Goal: Information Seeking & Learning: Understand process/instructions

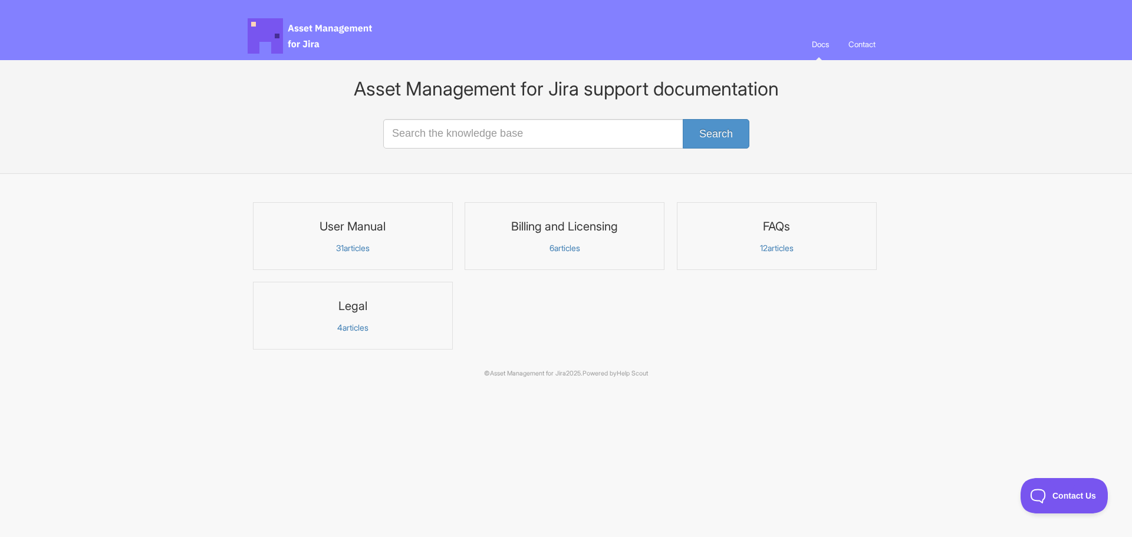
click at [368, 229] on h3 "User Manual" at bounding box center [353, 226] width 185 height 15
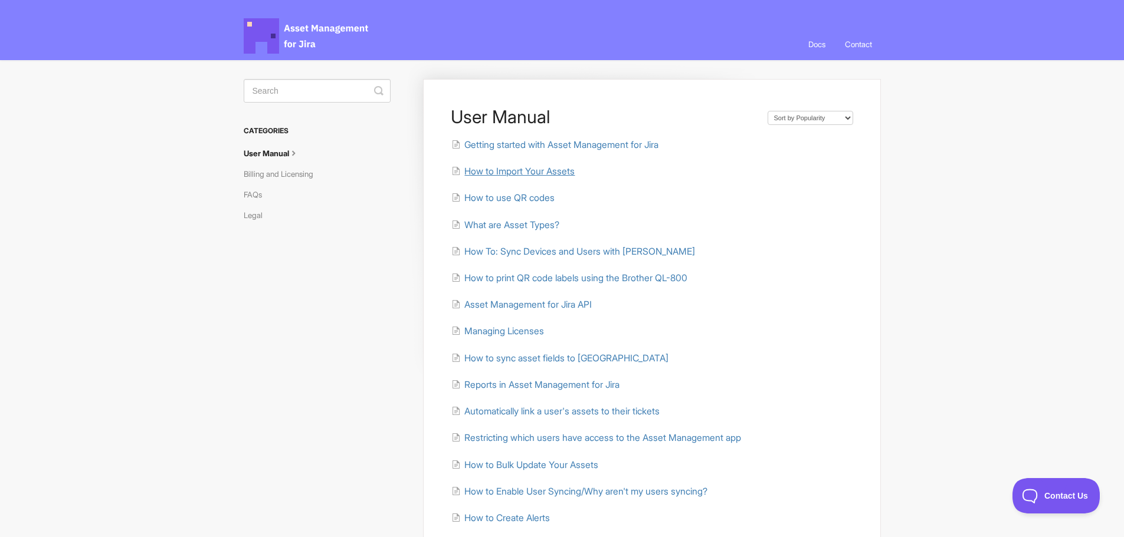
click at [548, 176] on span "How to Import Your Assets" at bounding box center [519, 171] width 110 height 11
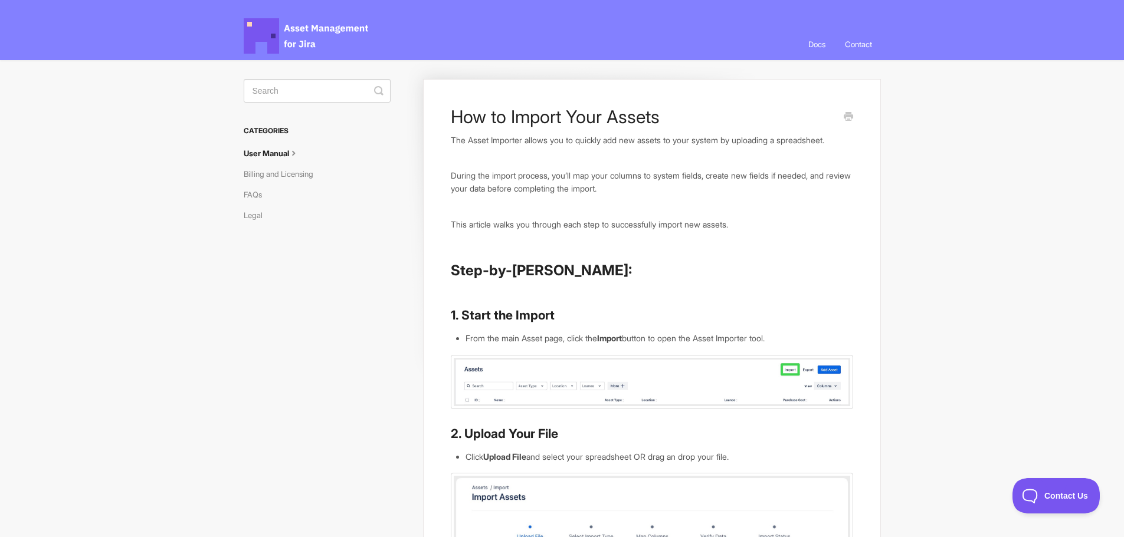
click at [272, 150] on link "User Manual" at bounding box center [276, 153] width 65 height 19
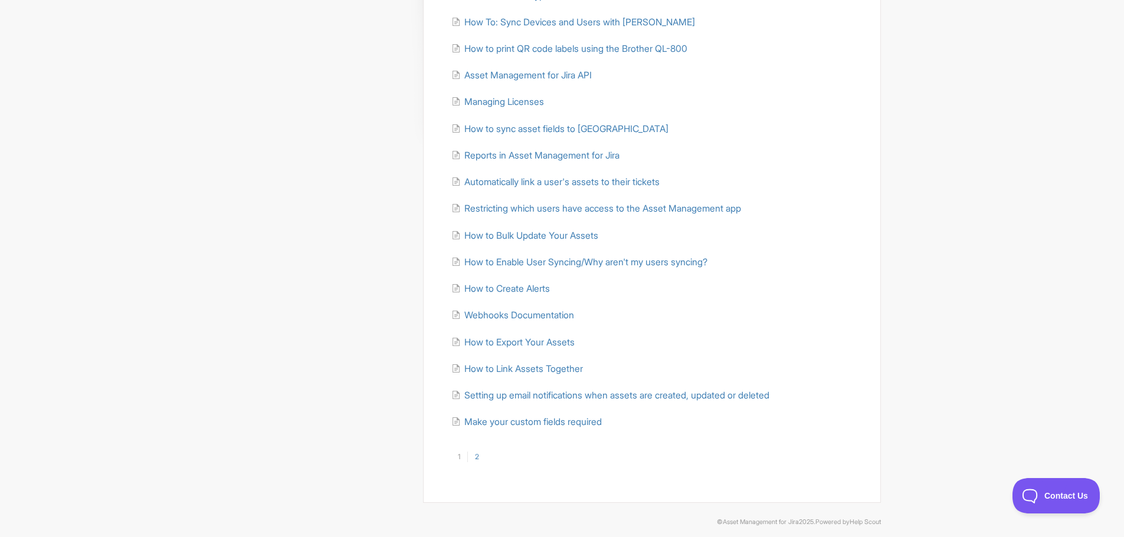
scroll to position [236, 0]
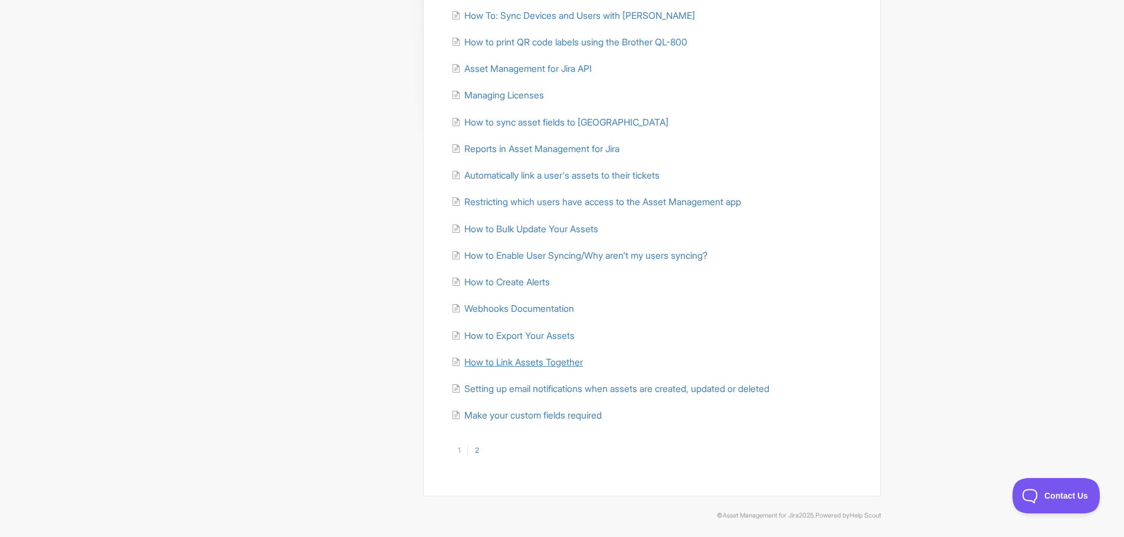
click at [553, 360] on span "How to Link Assets Together" at bounding box center [523, 362] width 119 height 11
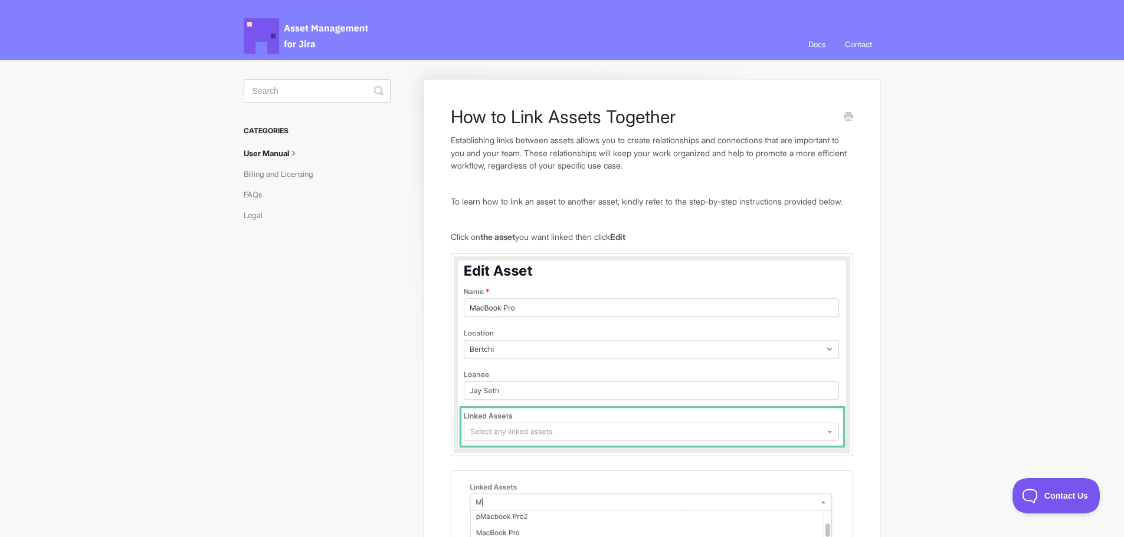
click at [255, 147] on link "User Manual" at bounding box center [276, 153] width 65 height 19
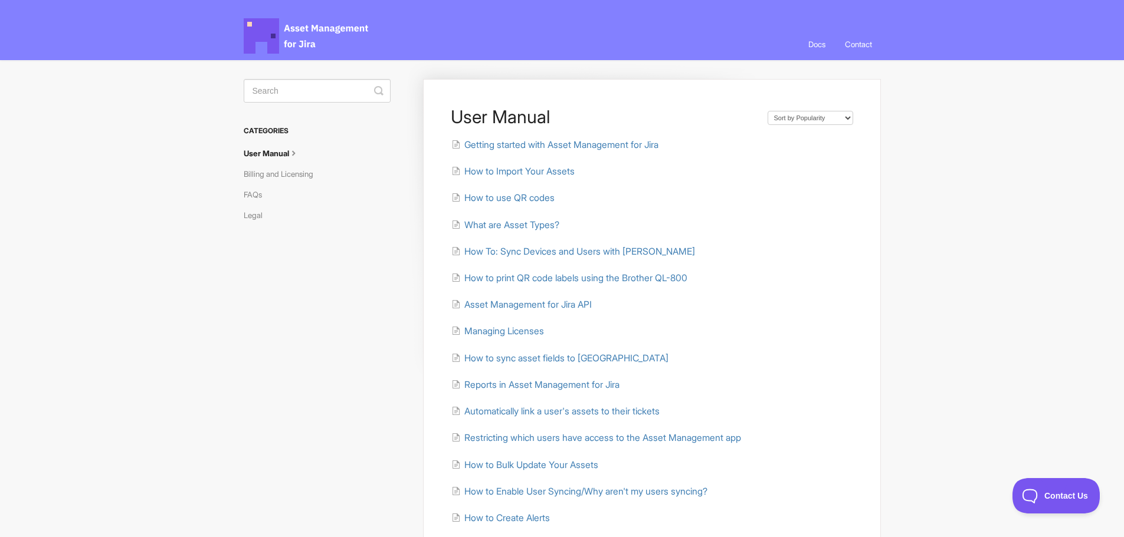
drag, startPoint x: 546, startPoint y: 257, endPoint x: 837, endPoint y: 349, distance: 305.4
click at [837, 349] on ul "Getting started with Asset Management for Jira How to Import Your Assets How to…" at bounding box center [652, 398] width 402 height 521
click at [561, 357] on span "How to sync asset fields to [GEOGRAPHIC_DATA]" at bounding box center [566, 358] width 204 height 11
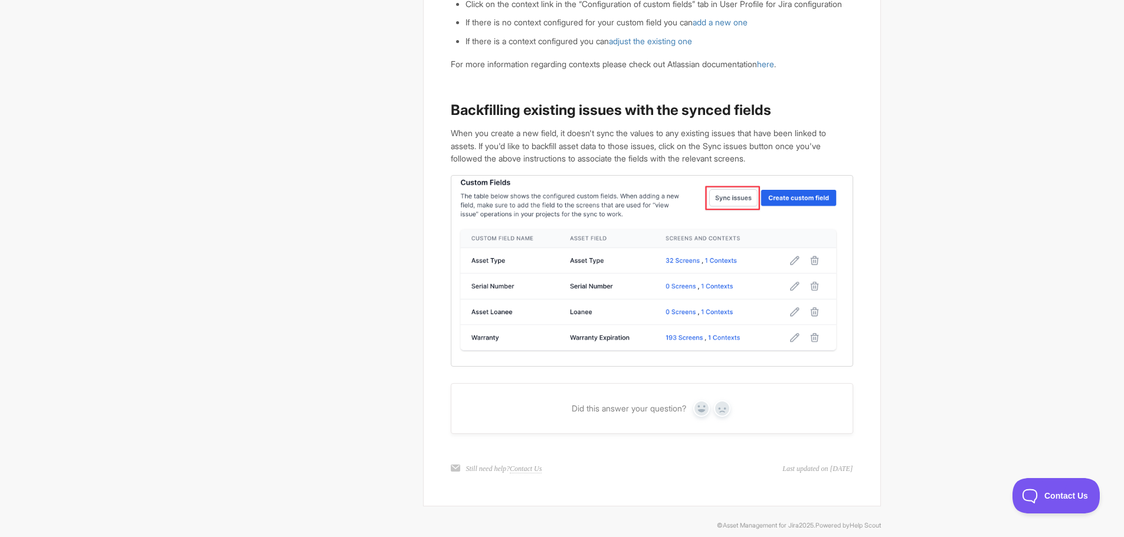
scroll to position [1947, 0]
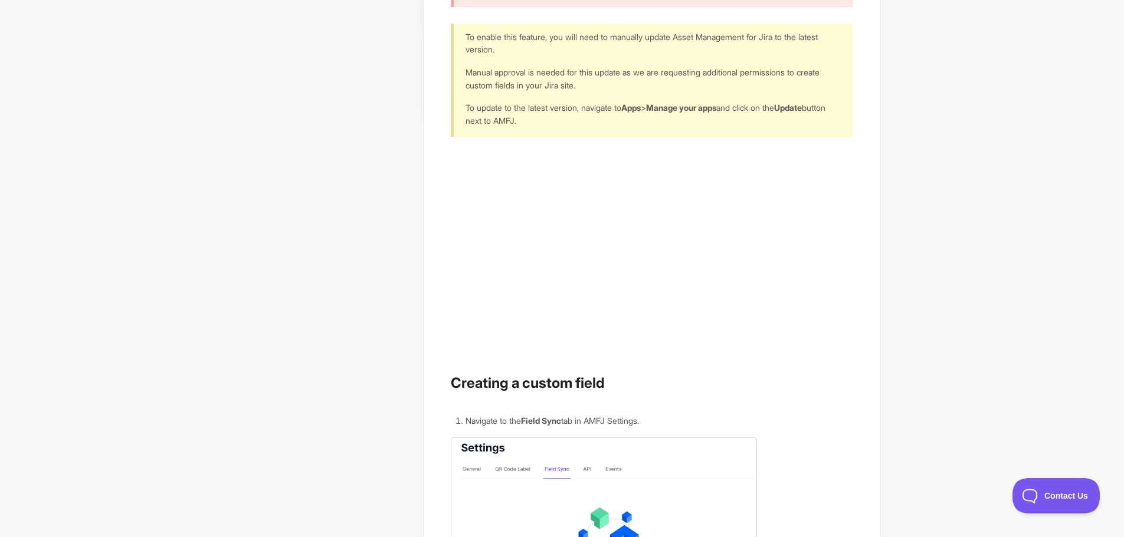
scroll to position [0, 0]
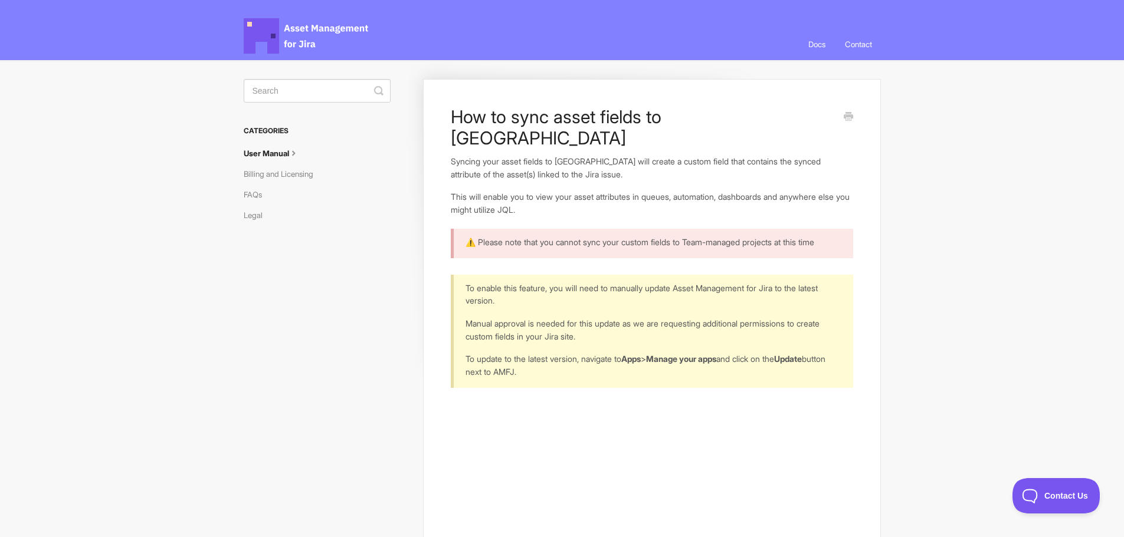
click at [271, 149] on link "User Manual" at bounding box center [276, 153] width 65 height 19
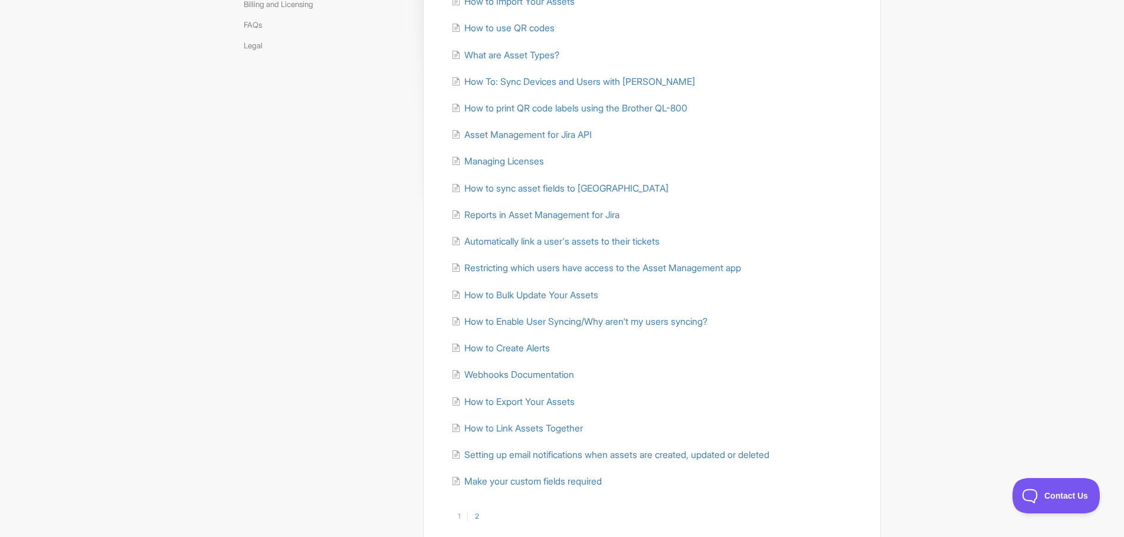
scroll to position [236, 0]
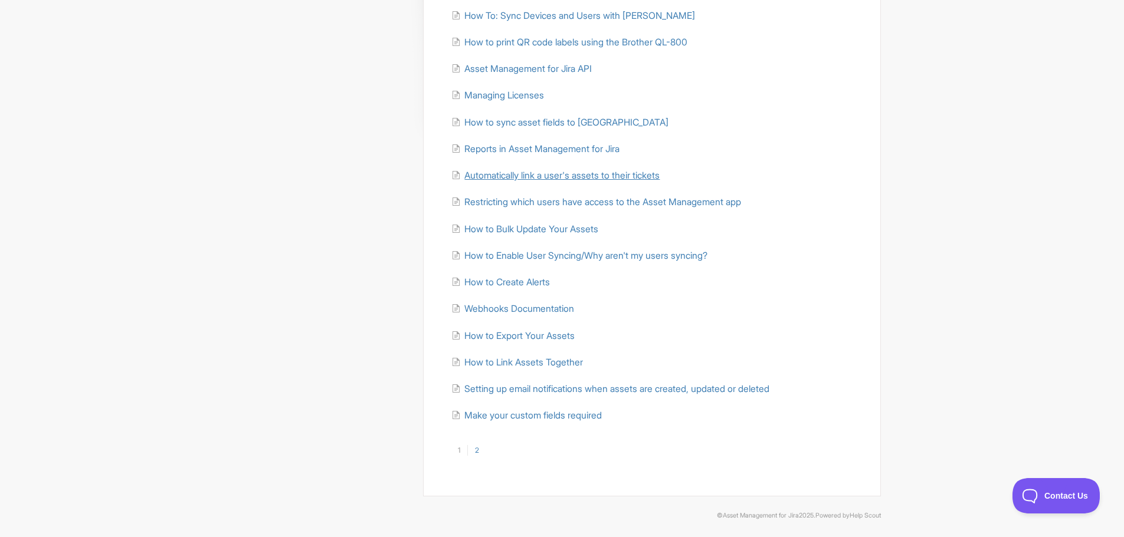
click at [545, 176] on span "Automatically link a user's assets to their tickets" at bounding box center [561, 175] width 195 height 11
